Goal: Information Seeking & Learning: Learn about a topic

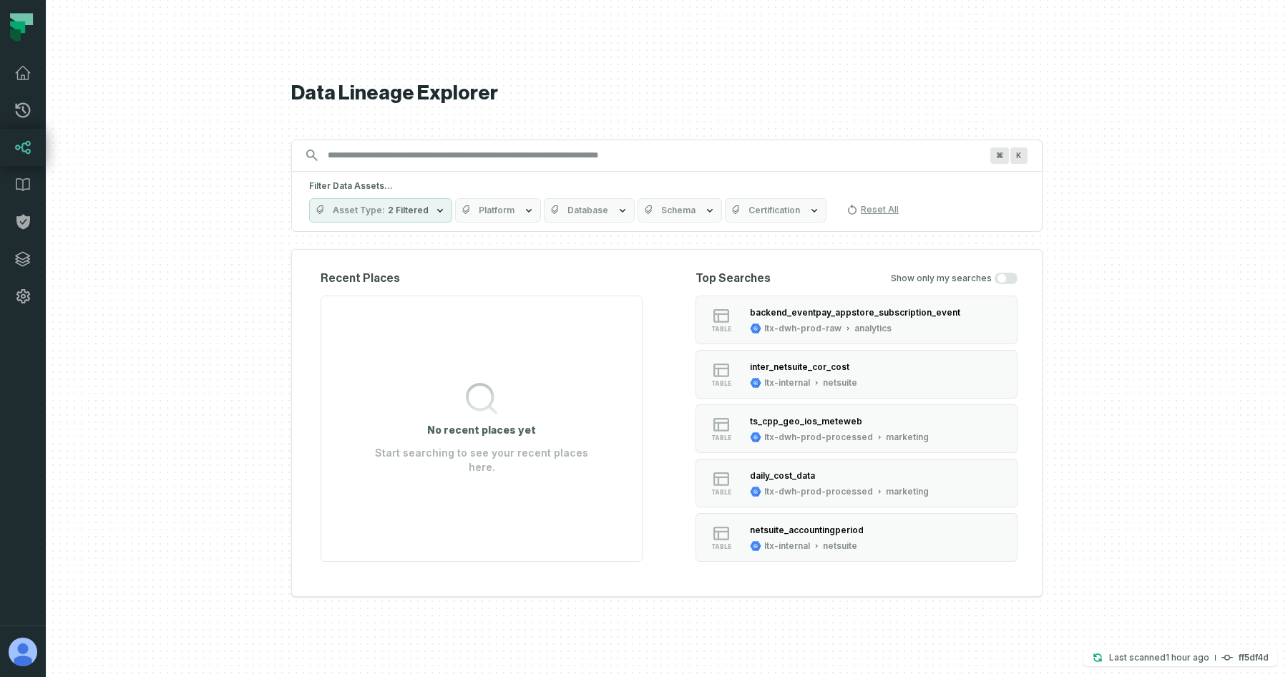
click at [505, 215] on button "Platform" at bounding box center [498, 210] width 86 height 24
click at [437, 210] on icon "button" at bounding box center [440, 210] width 6 height 4
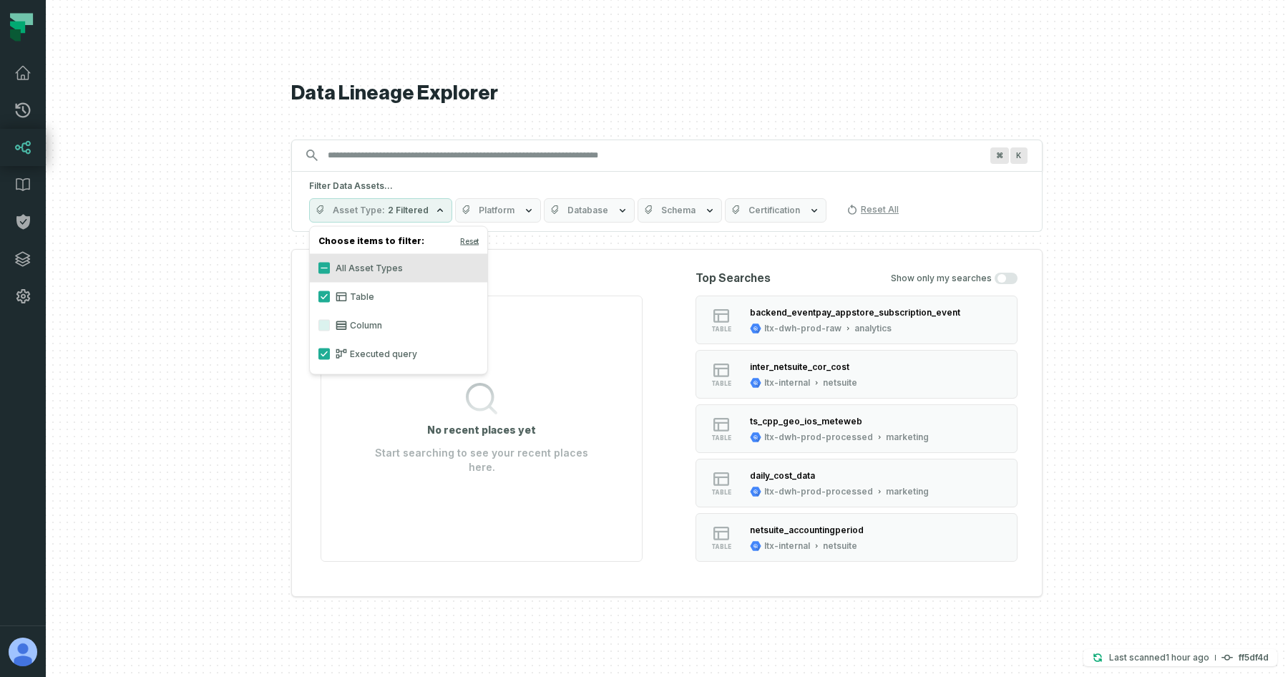
click at [575, 205] on span "Database" at bounding box center [588, 210] width 41 height 11
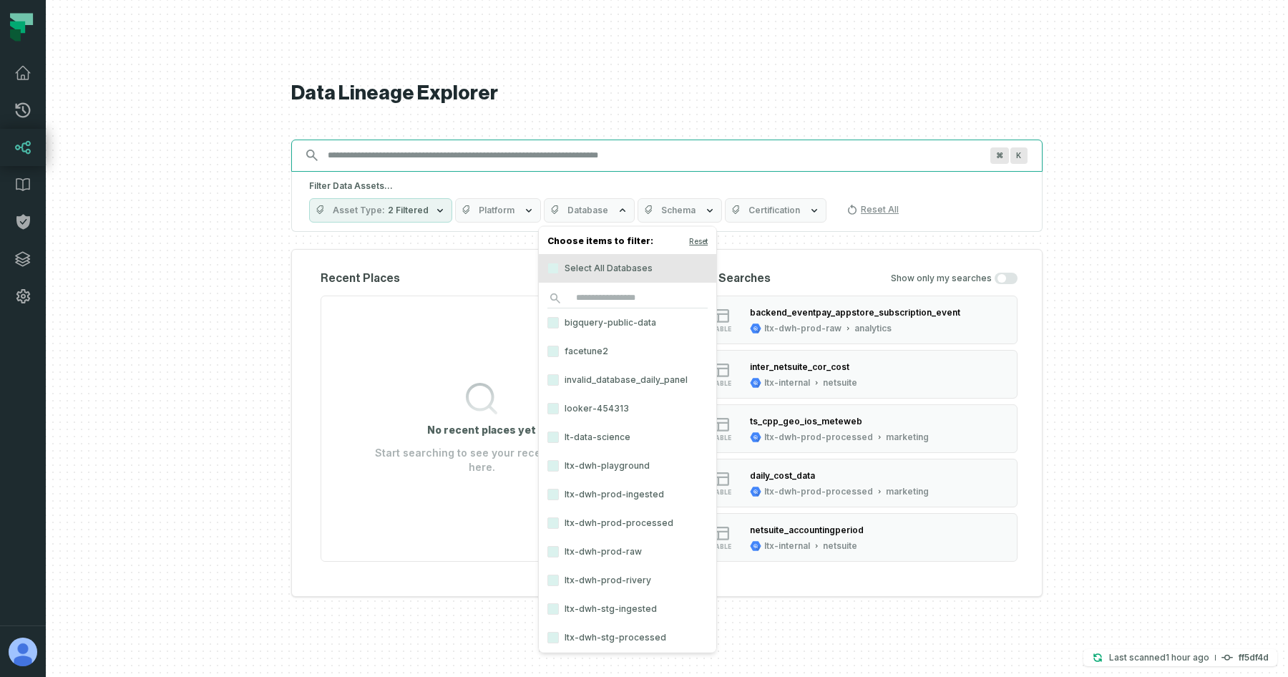
click at [448, 155] on input "Discovery Provider cmdk menu" at bounding box center [654, 155] width 670 height 23
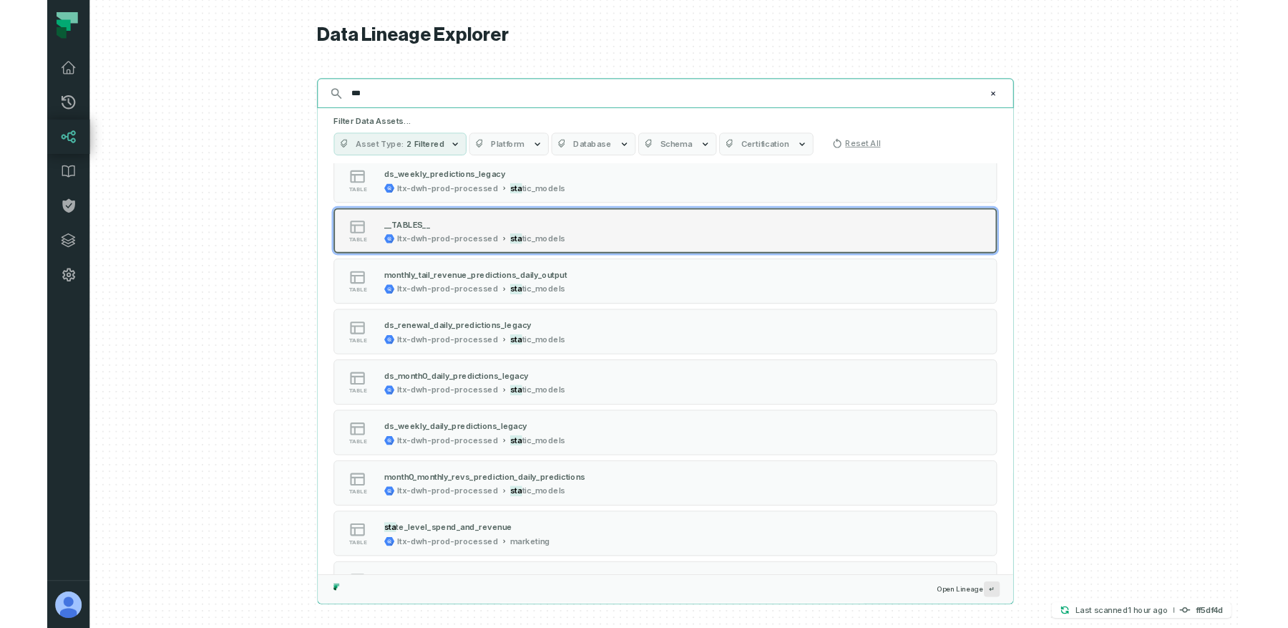
scroll to position [353, 0]
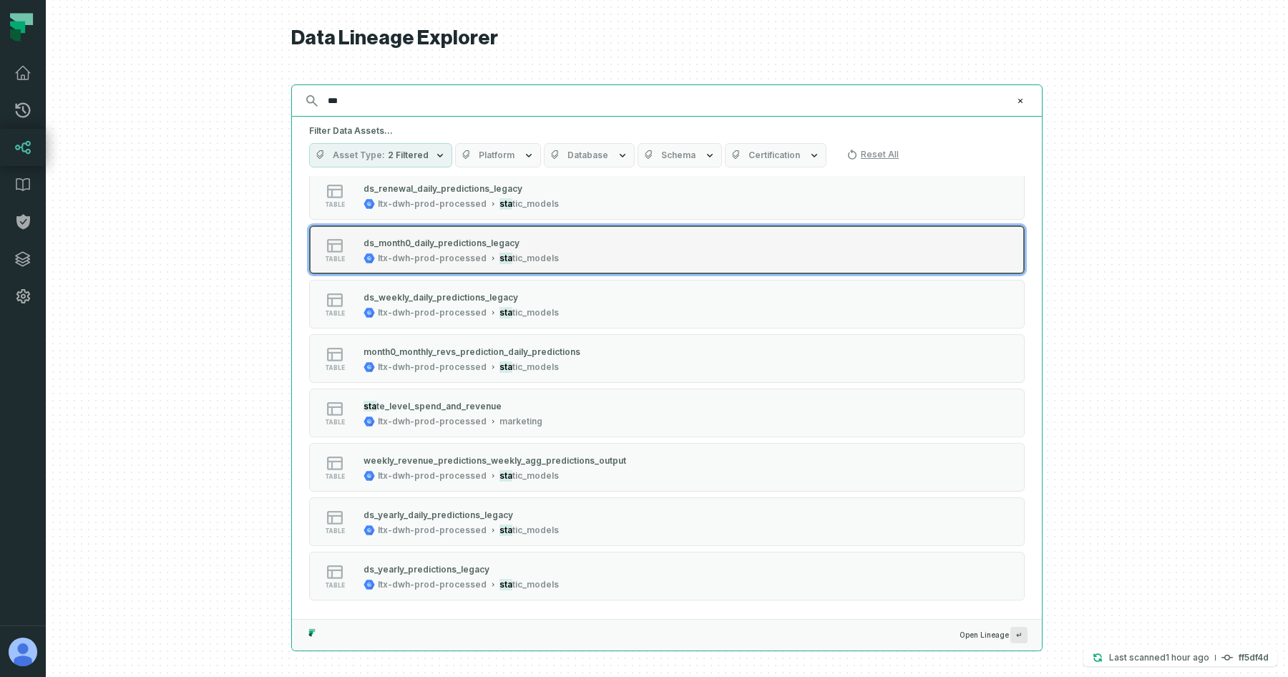
type input "***"
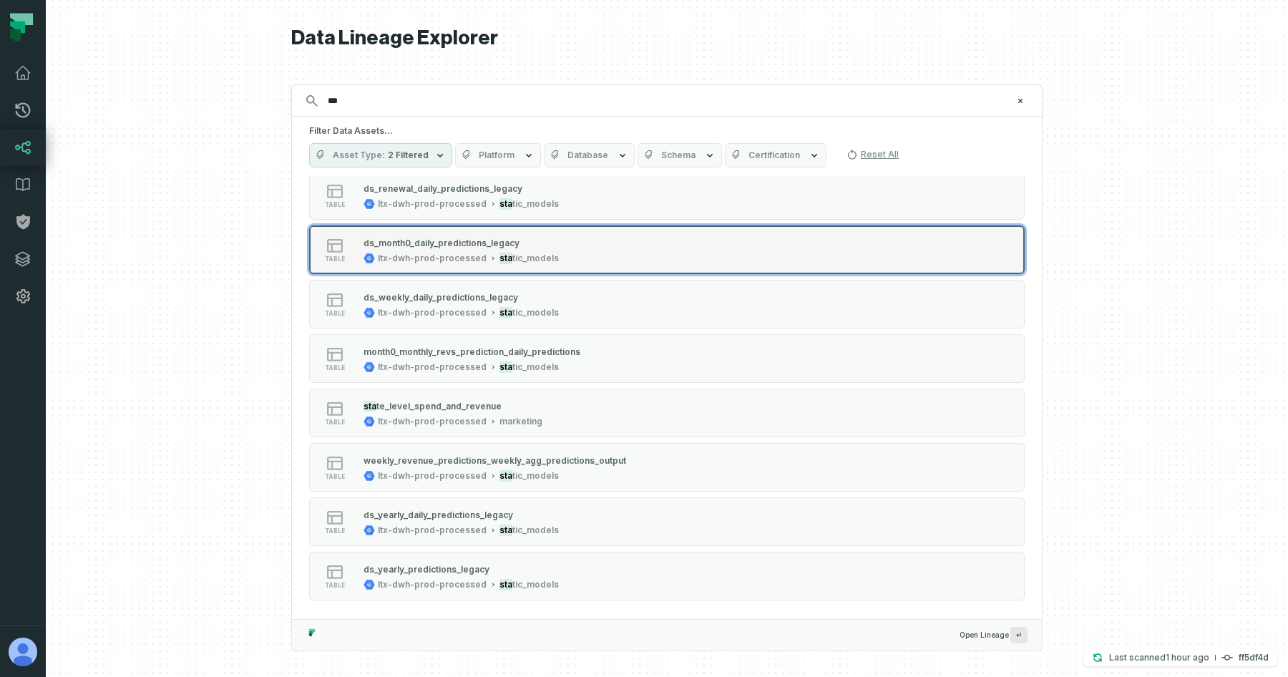
click at [575, 258] on div "table ds_month0_daily_predictions_legacy ltx-dwh-prod-processed sta tic_models" at bounding box center [491, 249] width 358 height 29
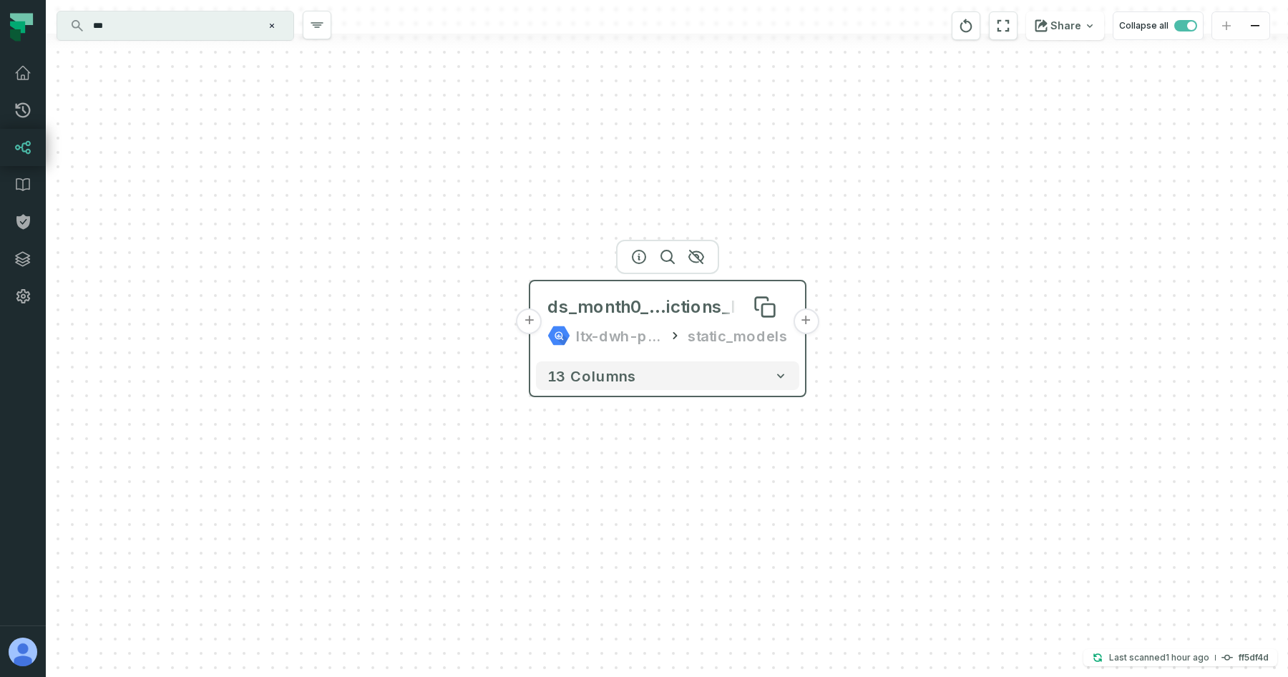
click at [618, 311] on span "ds_month0_daily_pred" at bounding box center [606, 307] width 119 height 23
click at [639, 263] on div at bounding box center [667, 257] width 103 height 34
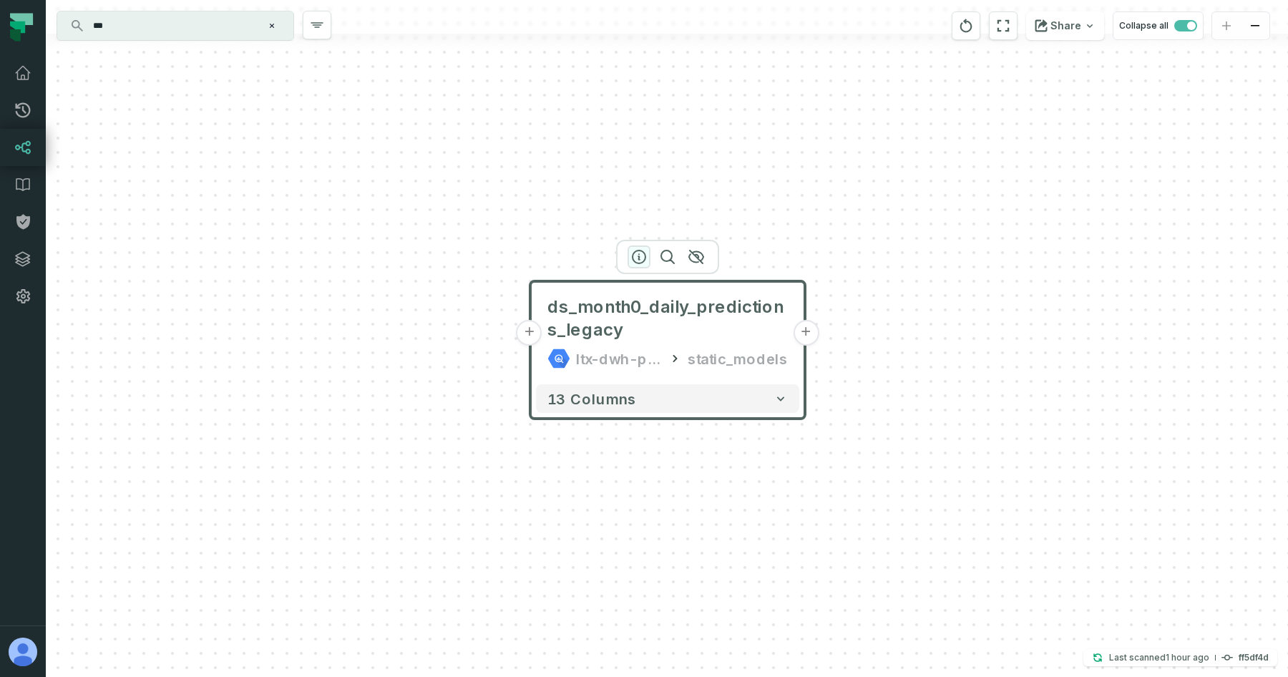
click at [636, 253] on icon "button" at bounding box center [639, 256] width 17 height 17
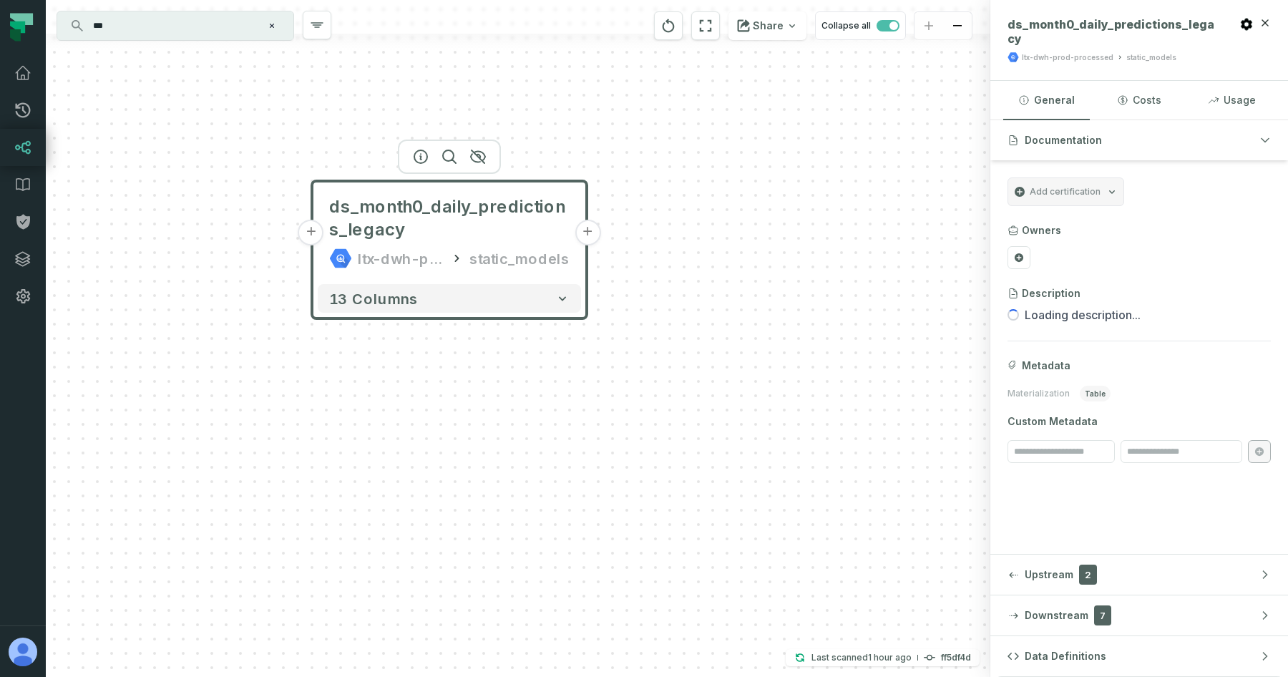
drag, startPoint x: 721, startPoint y: 343, endPoint x: 502, endPoint y: 243, distance: 240.8
click at [502, 243] on div "ds_month0_daily_predictions_legacy ltx-dwh-prod-processed static_models" at bounding box center [449, 233] width 263 height 92
click at [480, 294] on button "13 columns" at bounding box center [447, 298] width 263 height 29
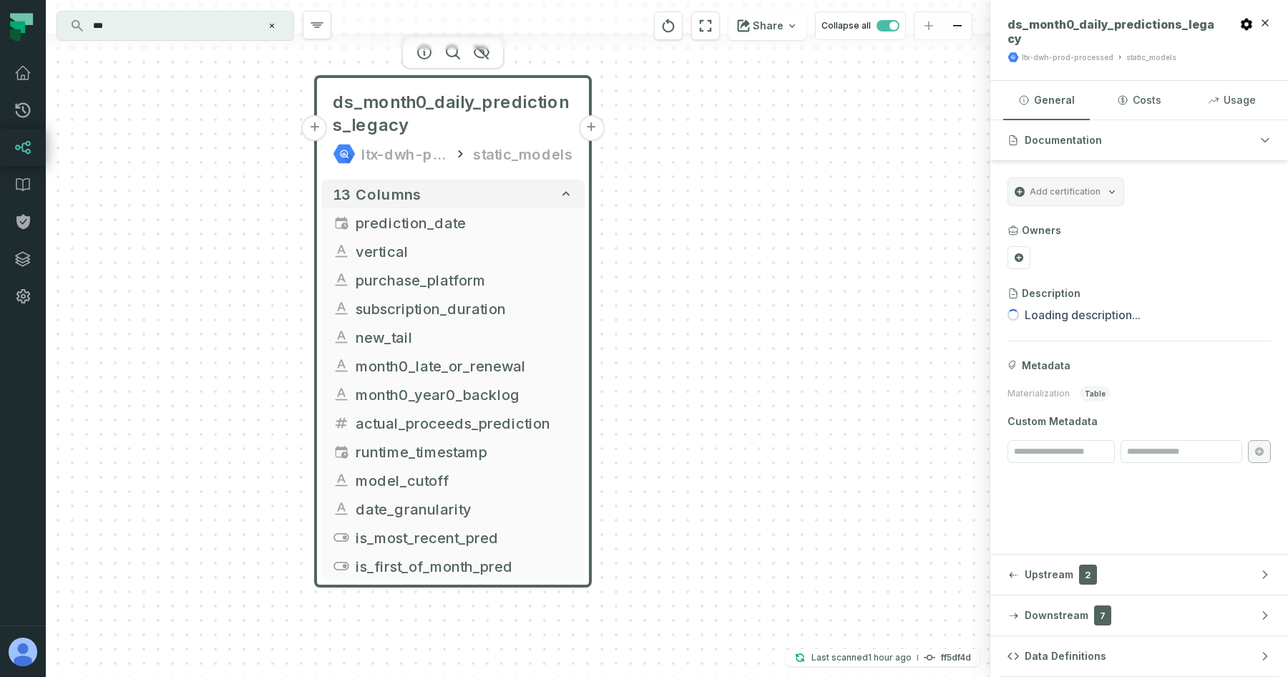
drag, startPoint x: 634, startPoint y: 365, endPoint x: 639, endPoint y: 261, distance: 103.9
click at [639, 261] on div "+ ds_month0_daily_predictions_legacy ltx-dwh-prod-processed static_models + 13 …" at bounding box center [518, 338] width 945 height 677
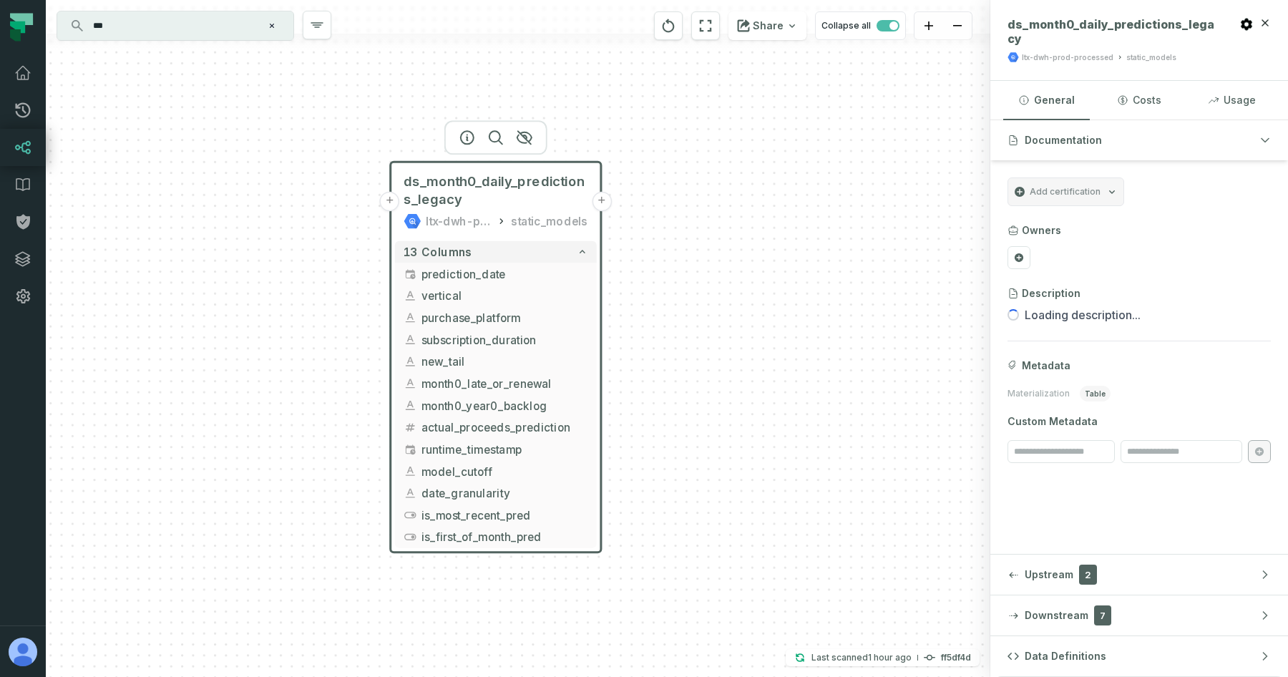
drag, startPoint x: 639, startPoint y: 261, endPoint x: 638, endPoint y: 303, distance: 41.5
click at [638, 303] on div "+ ds_month0_daily_predictions_legacy ltx-dwh-prod-processed static_models + 13 …" at bounding box center [518, 338] width 945 height 677
click at [542, 255] on button "13 columns" at bounding box center [496, 251] width 202 height 22
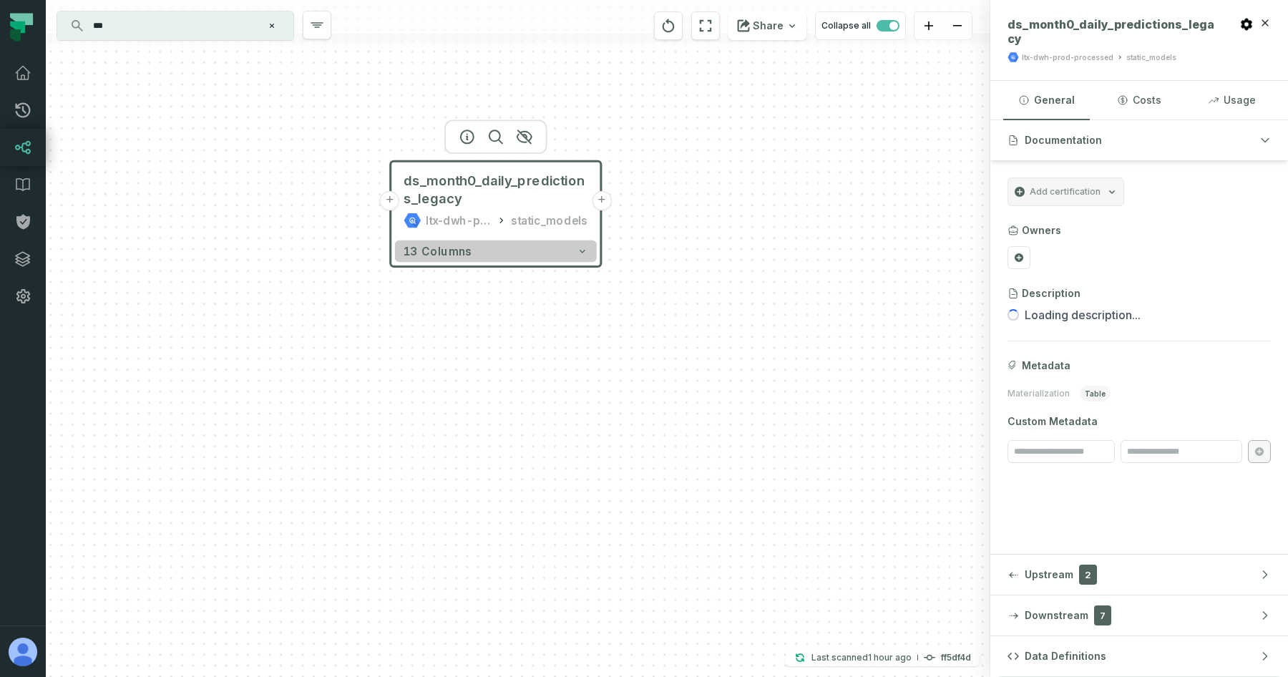
click at [542, 255] on button "13 columns" at bounding box center [496, 251] width 202 height 22
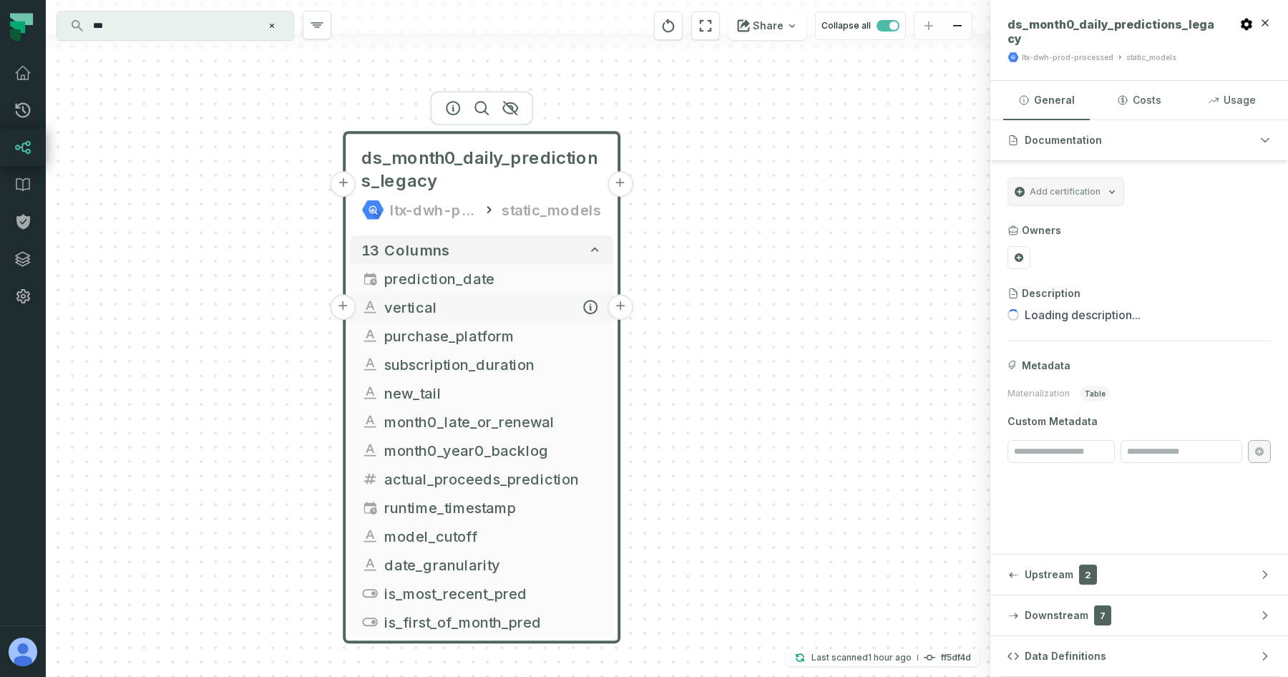
click at [437, 311] on span "vertical" at bounding box center [493, 306] width 218 height 21
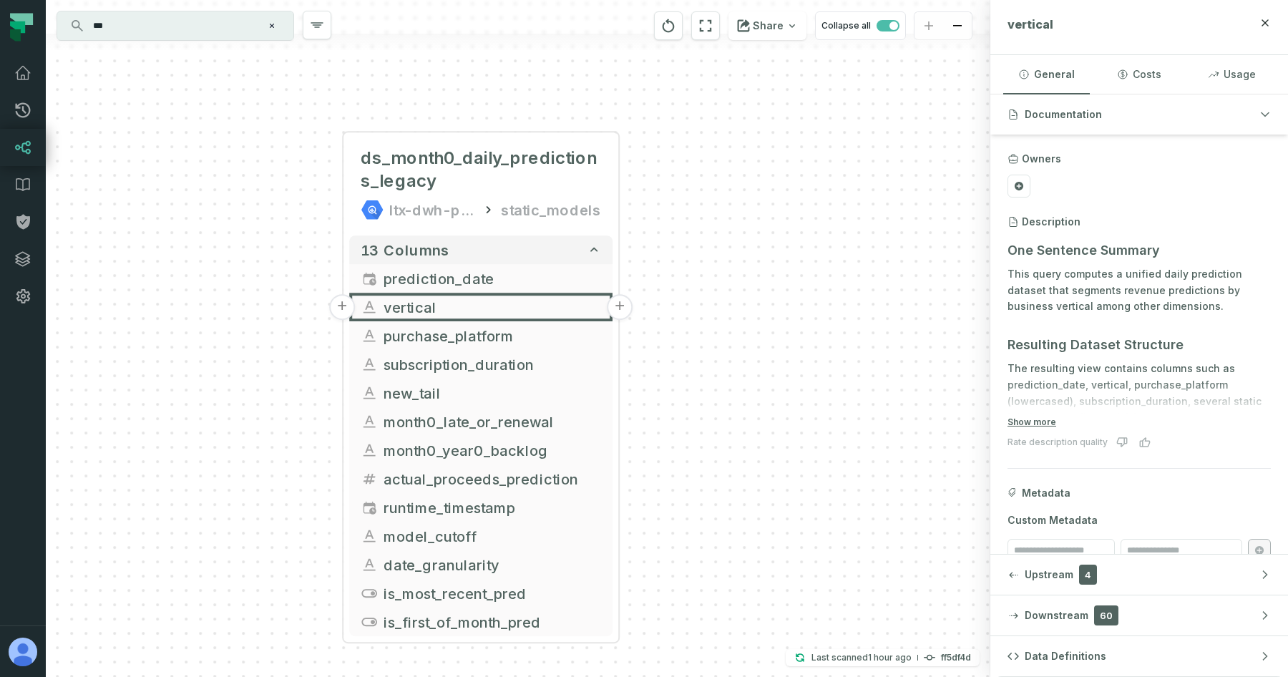
click at [709, 566] on div "+ ds_month0_daily_predictions_legacy ltx-dwh-prod-processed static_models + 13 …" at bounding box center [518, 338] width 945 height 677
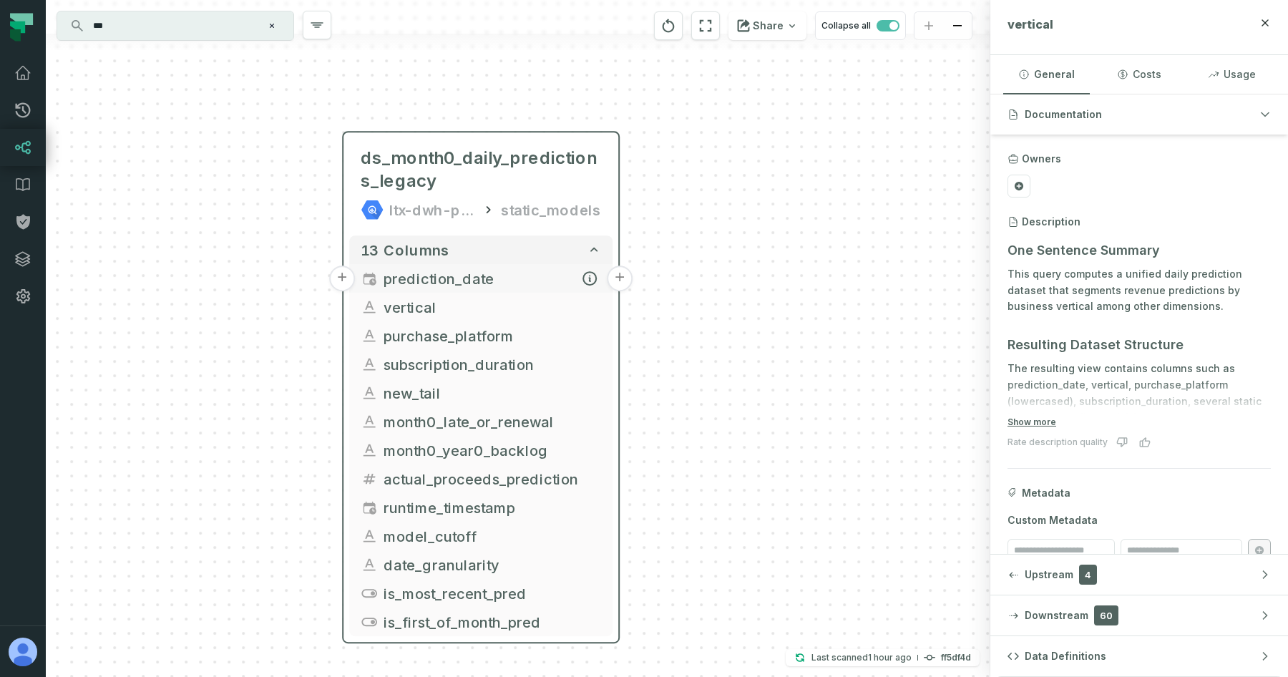
click at [424, 287] on span "prediction_date" at bounding box center [493, 278] width 218 height 21
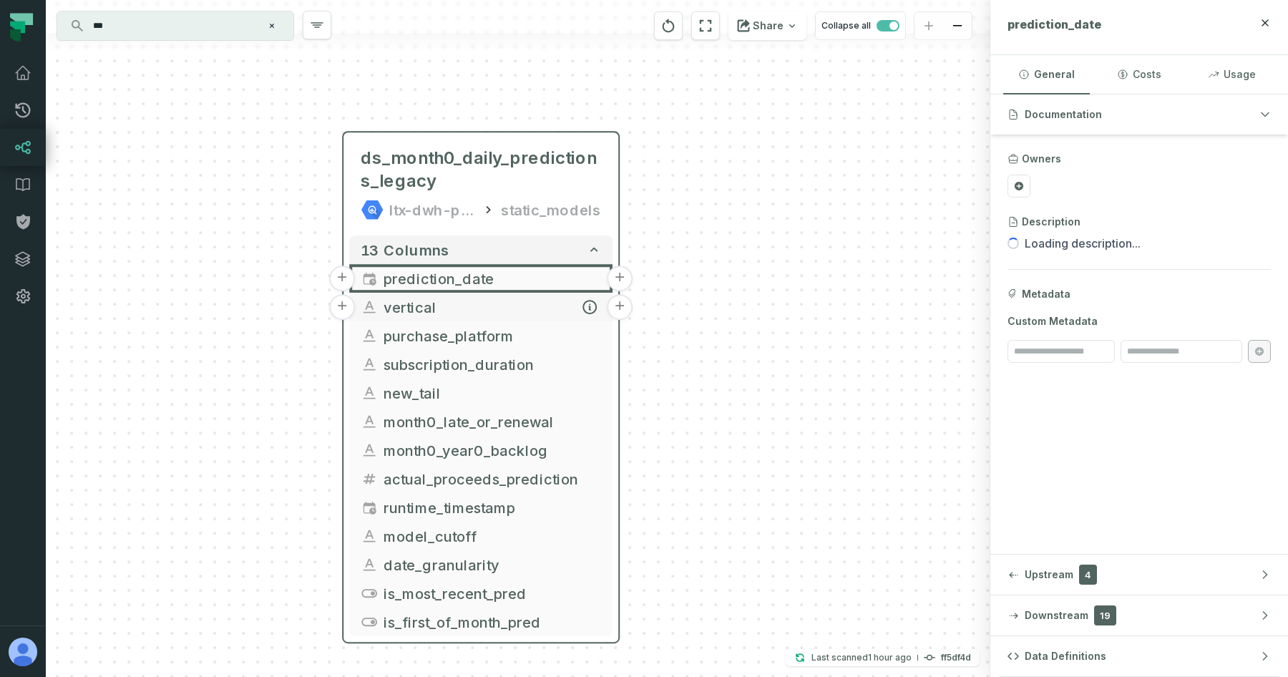
click at [412, 301] on span "vertical" at bounding box center [493, 306] width 218 height 21
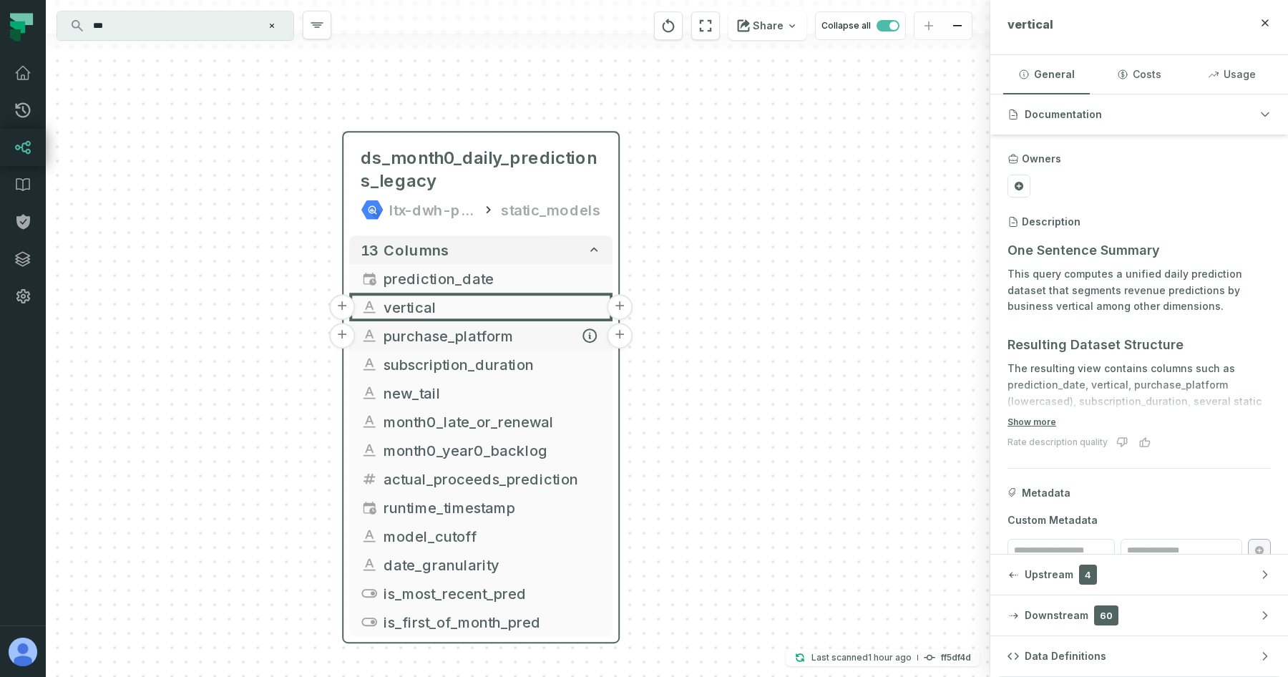
click at [397, 340] on span "purchase_platform" at bounding box center [493, 335] width 218 height 21
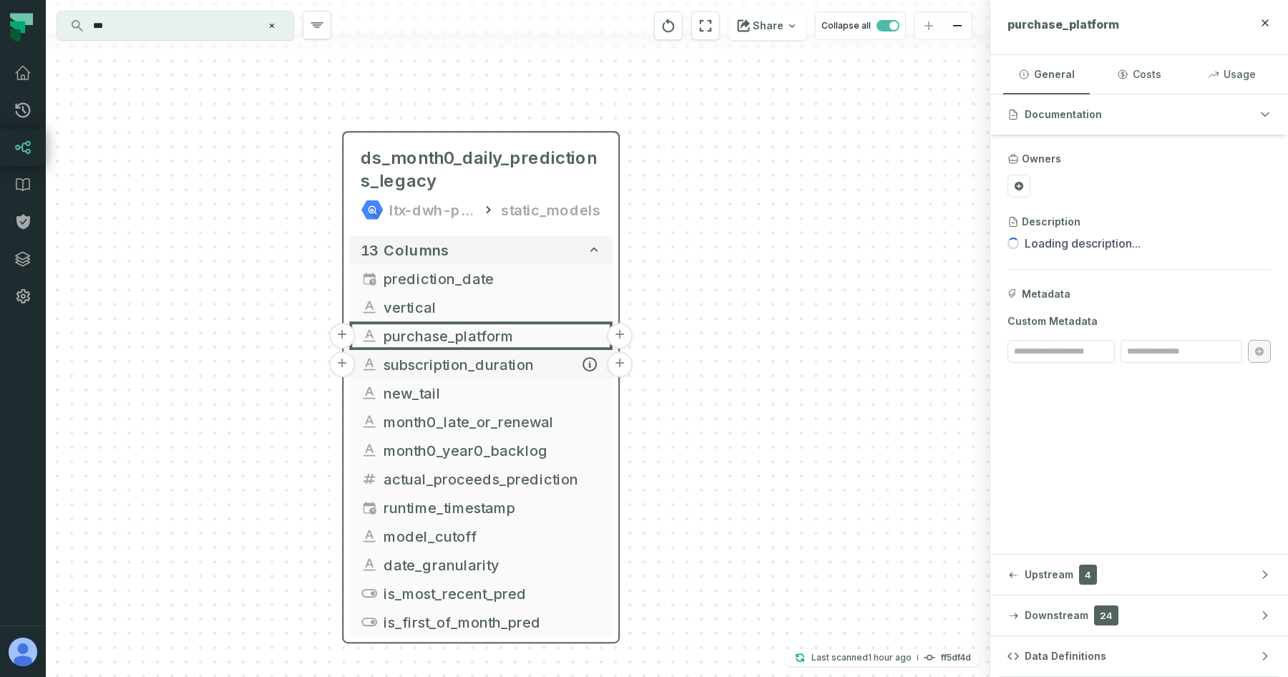
click at [388, 369] on span "subscription_duration" at bounding box center [493, 364] width 218 height 21
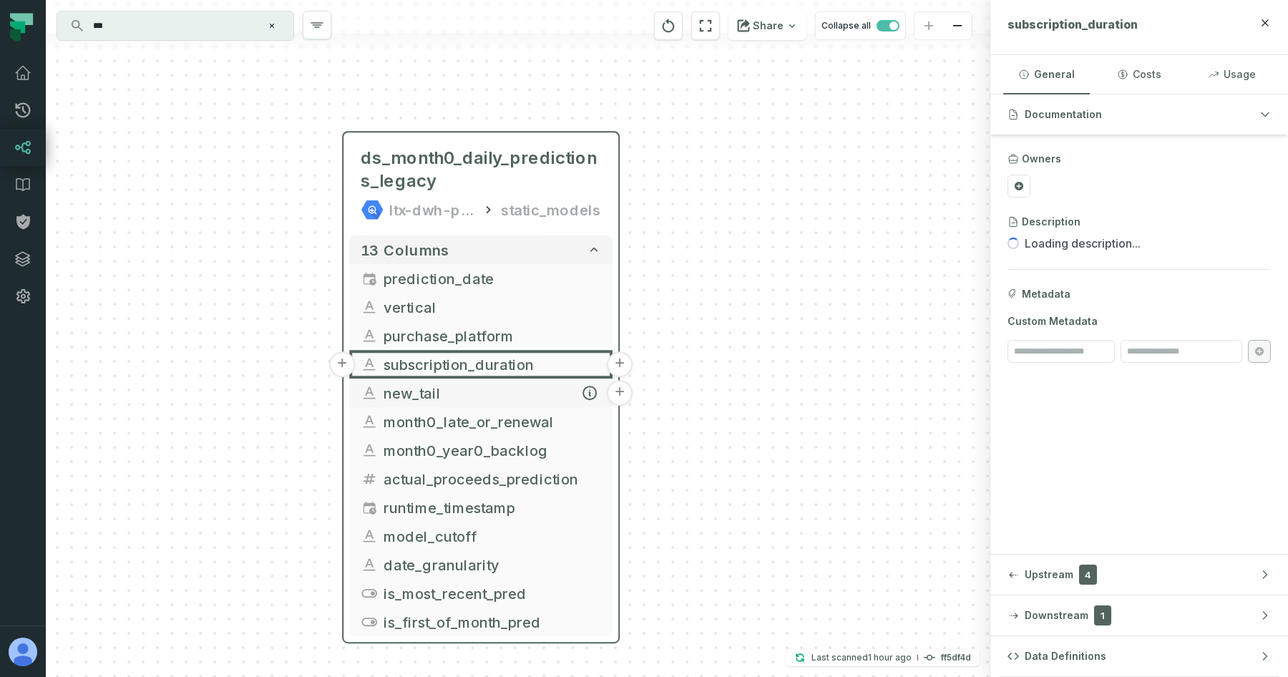
click at [384, 398] on span "new_tail" at bounding box center [493, 392] width 218 height 21
